Goal: Find specific page/section: Find specific page/section

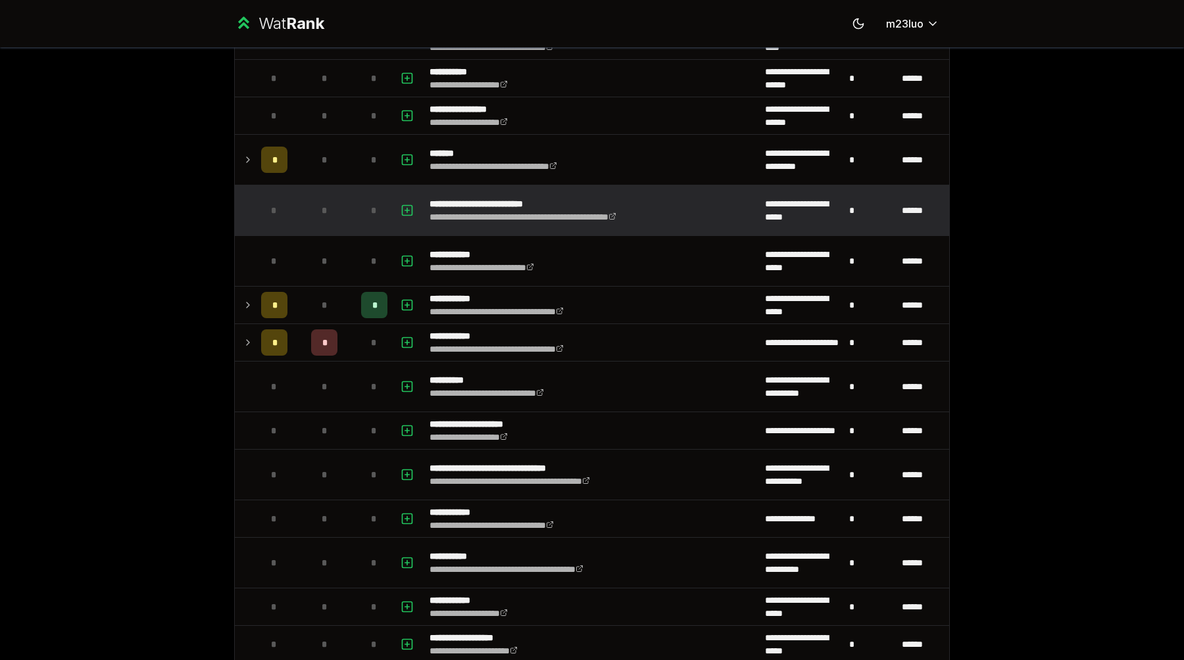
scroll to position [585, 0]
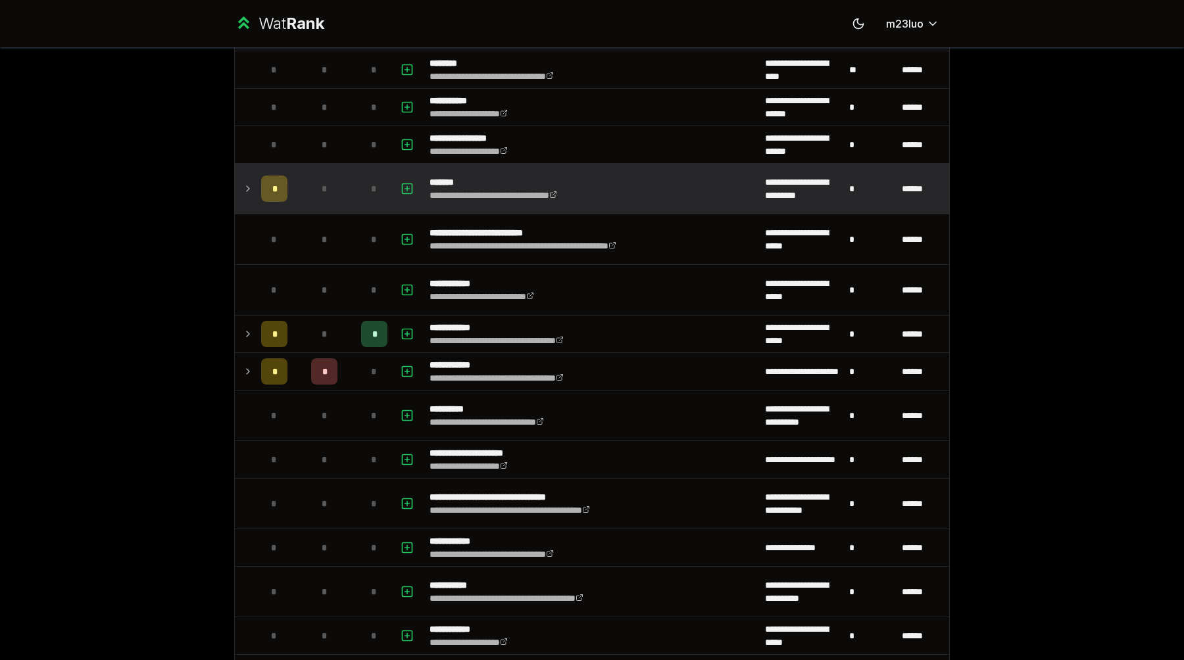
click at [253, 187] on td at bounding box center [245, 189] width 21 height 50
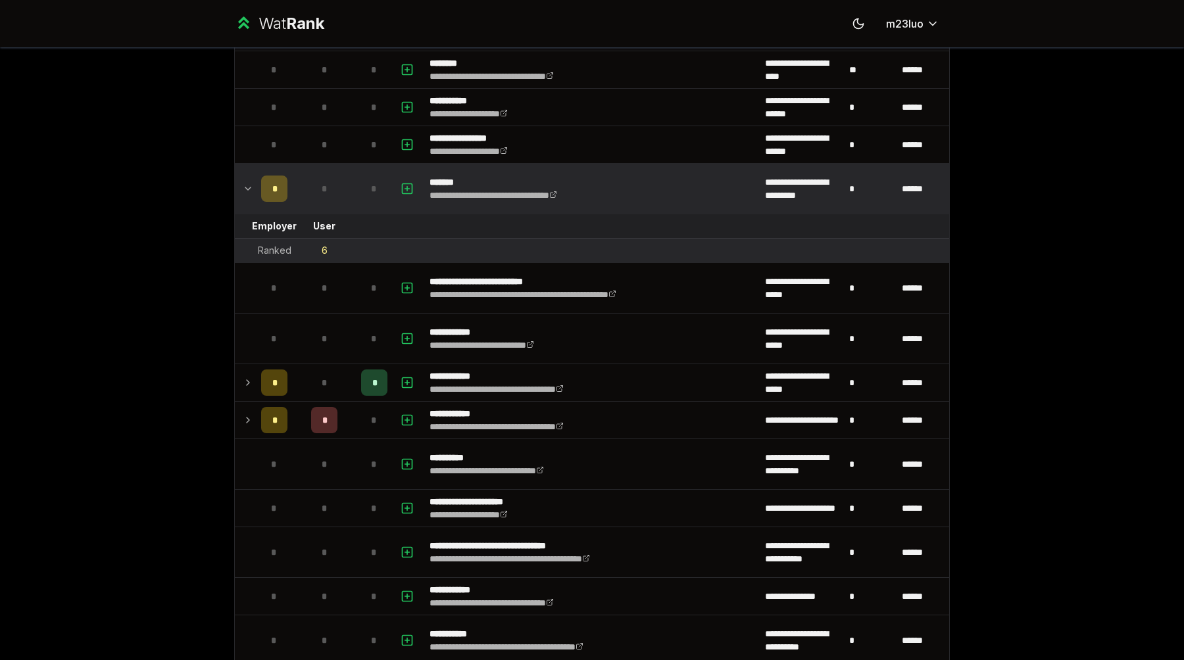
click at [253, 190] on icon at bounding box center [248, 189] width 11 height 16
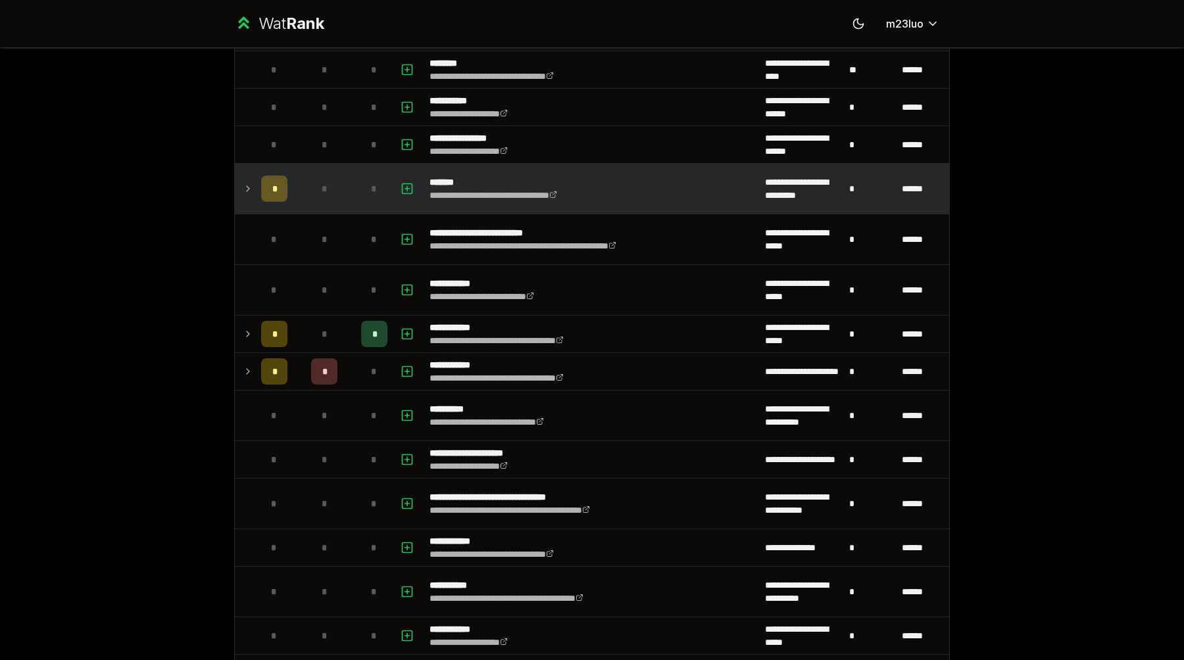
click at [253, 190] on icon at bounding box center [248, 189] width 11 height 16
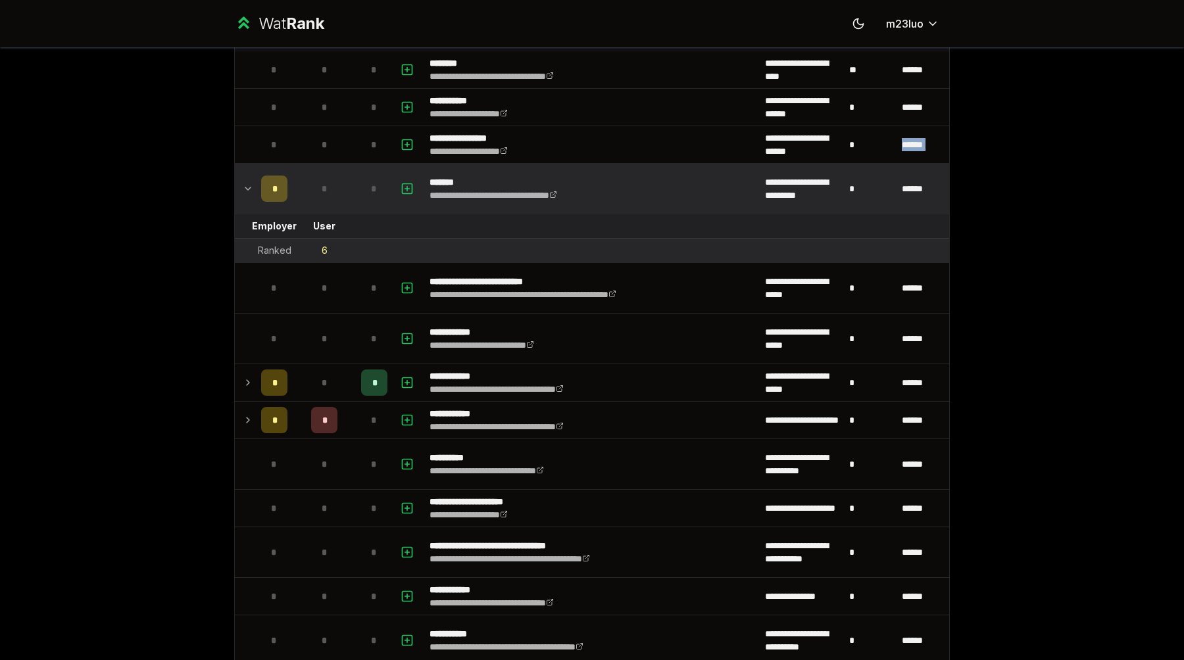
click at [253, 190] on icon at bounding box center [248, 189] width 11 height 16
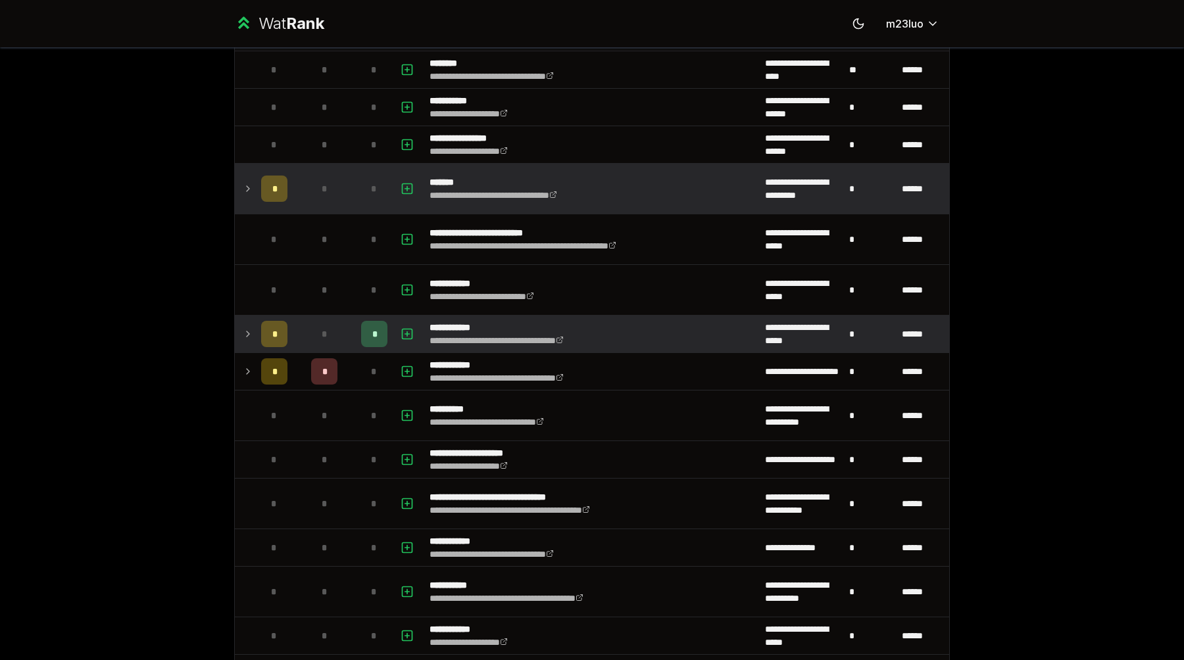
click at [251, 334] on icon at bounding box center [248, 334] width 11 height 16
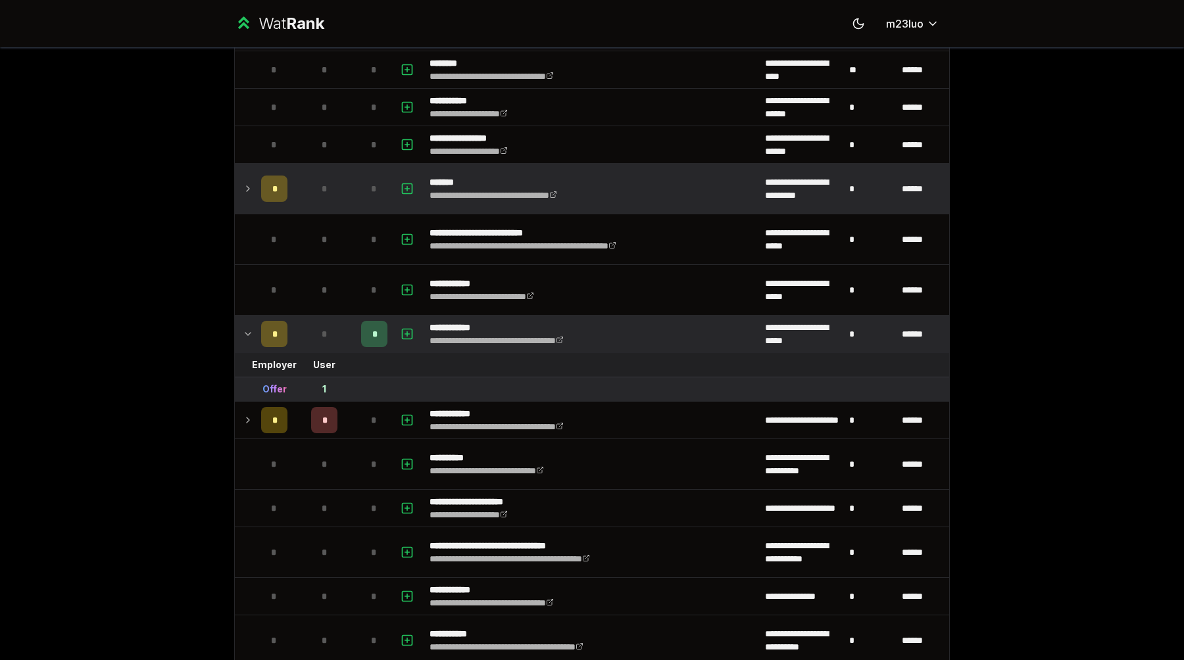
click at [252, 334] on icon at bounding box center [248, 334] width 11 height 16
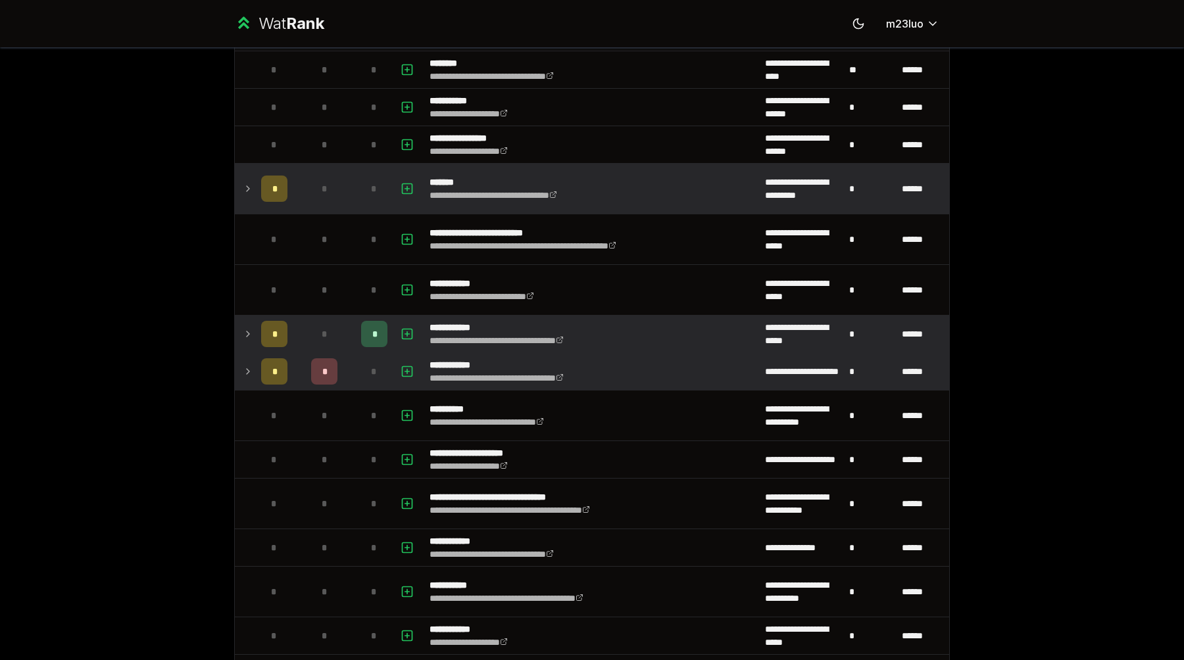
click at [251, 373] on icon at bounding box center [248, 372] width 11 height 16
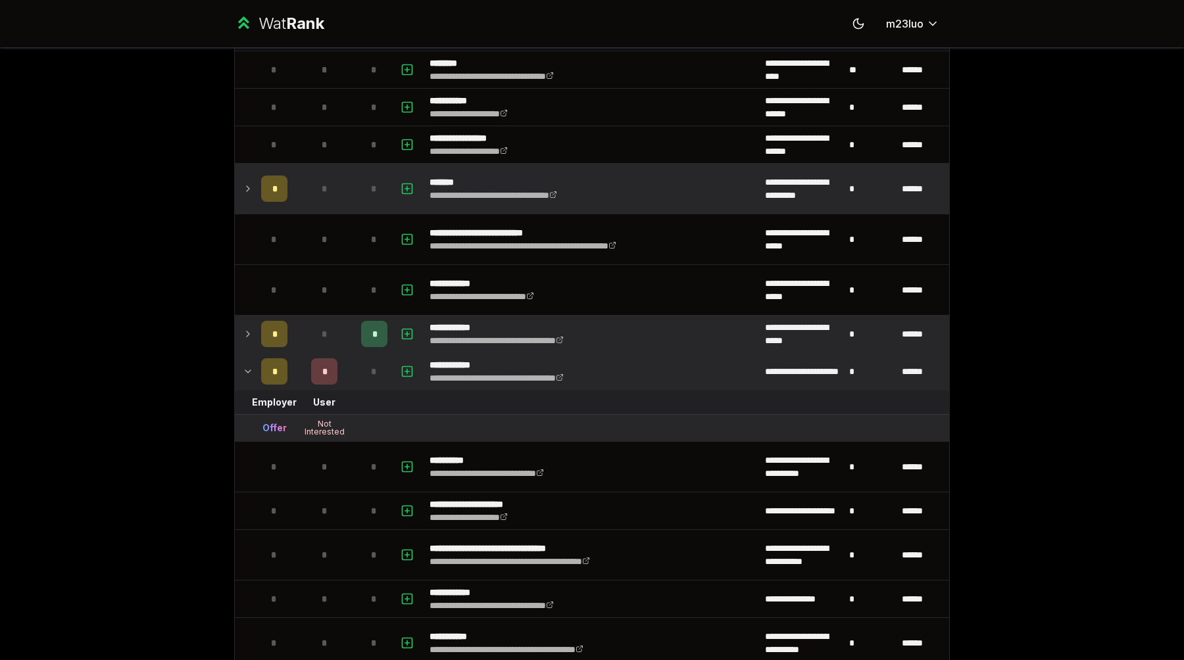
click at [251, 371] on icon at bounding box center [248, 372] width 11 height 16
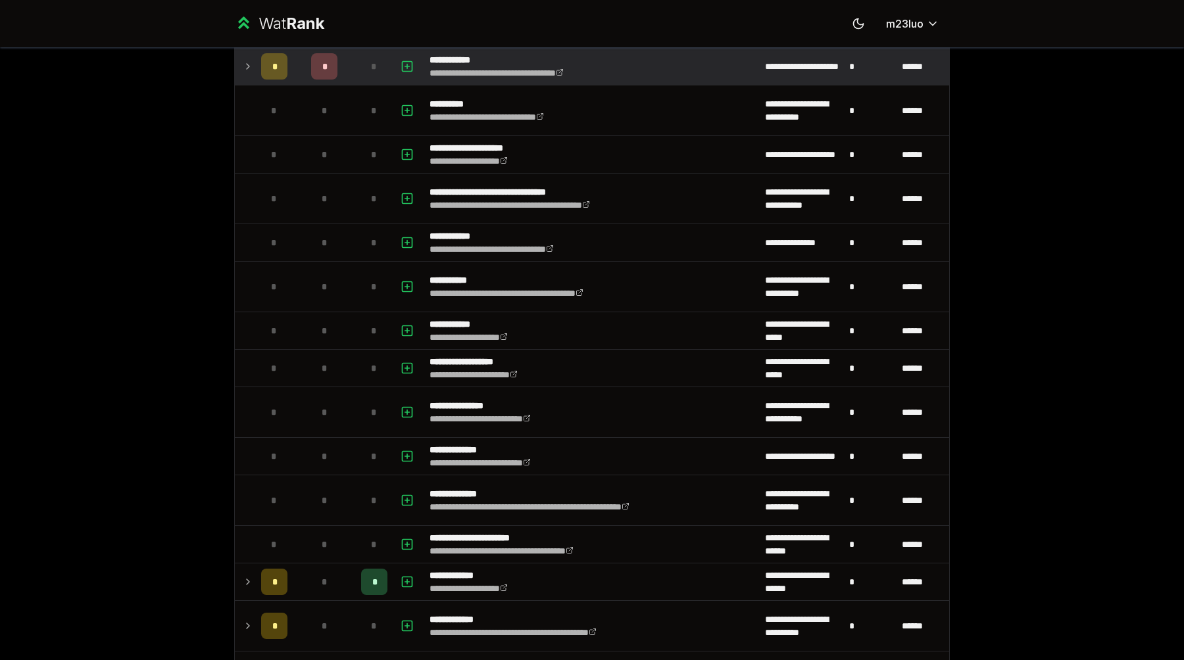
scroll to position [0, 0]
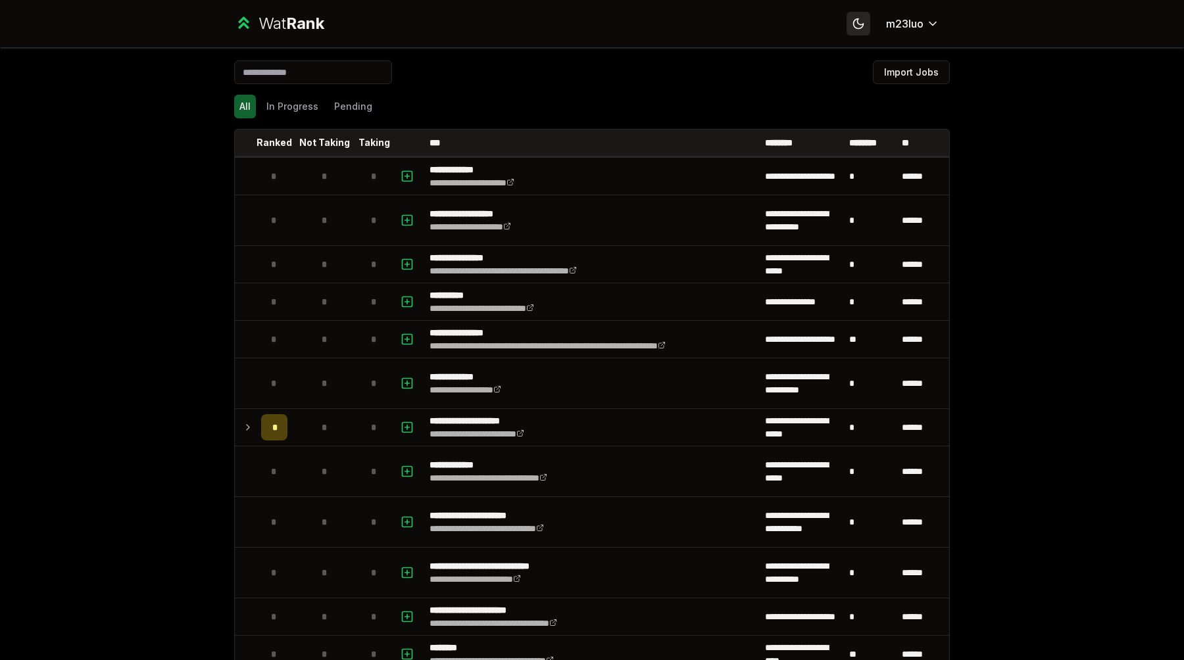
click at [856, 29] on icon at bounding box center [858, 23] width 12 height 12
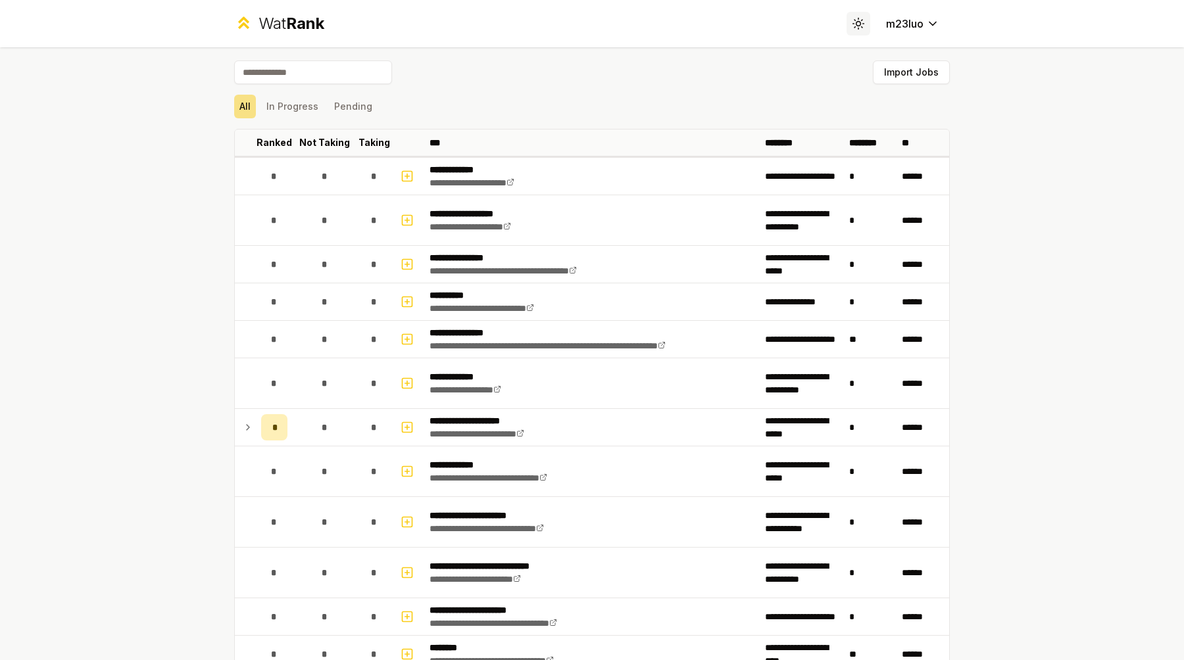
click at [856, 29] on icon at bounding box center [858, 23] width 12 height 12
